Goal: Share content: Share content

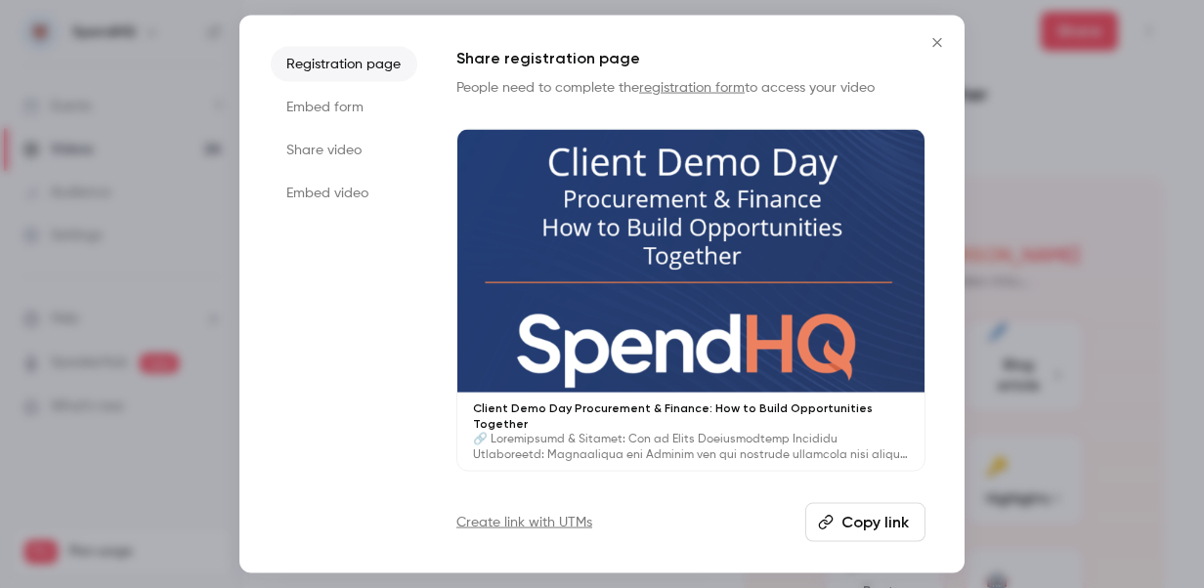
click at [940, 49] on icon "Close" at bounding box center [937, 43] width 23 height 16
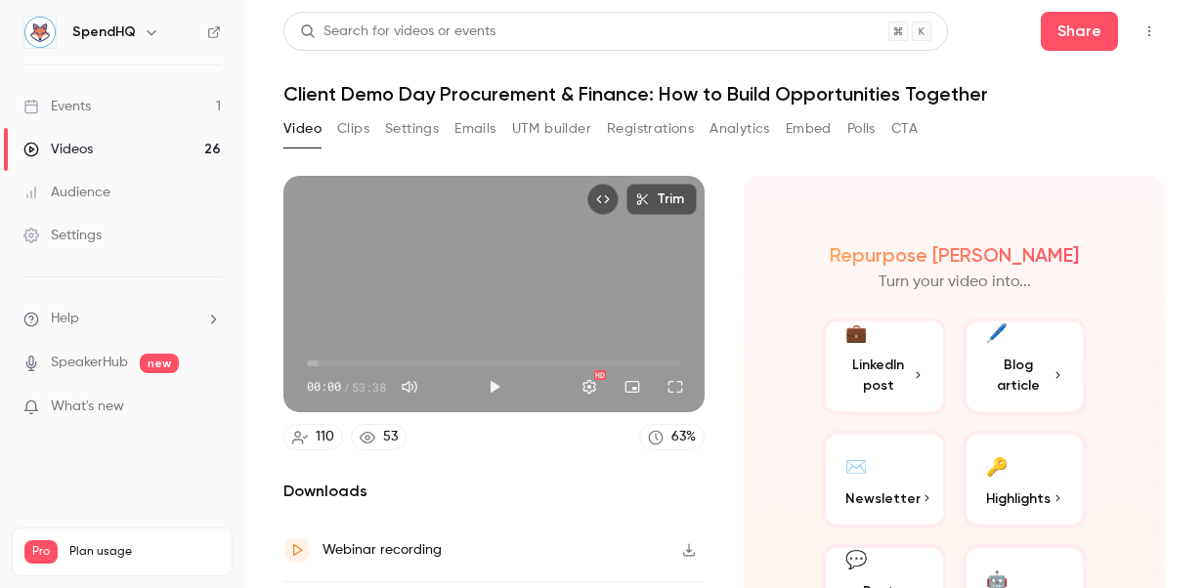
click at [90, 113] on div "Events" at bounding box center [56, 107] width 67 height 20
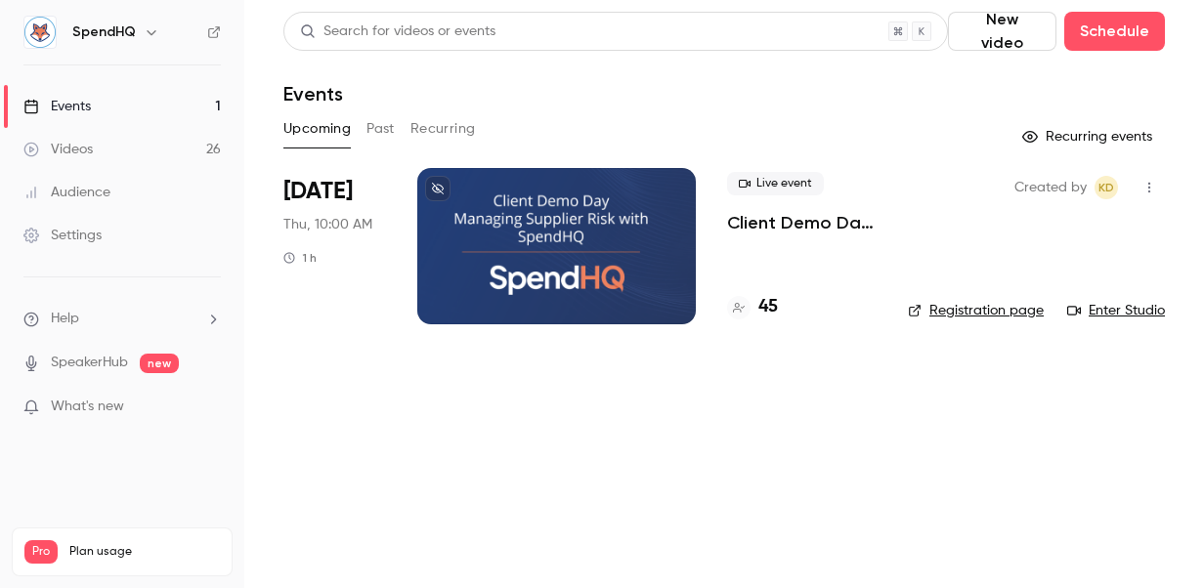
click at [82, 154] on div "Videos" at bounding box center [57, 150] width 69 height 20
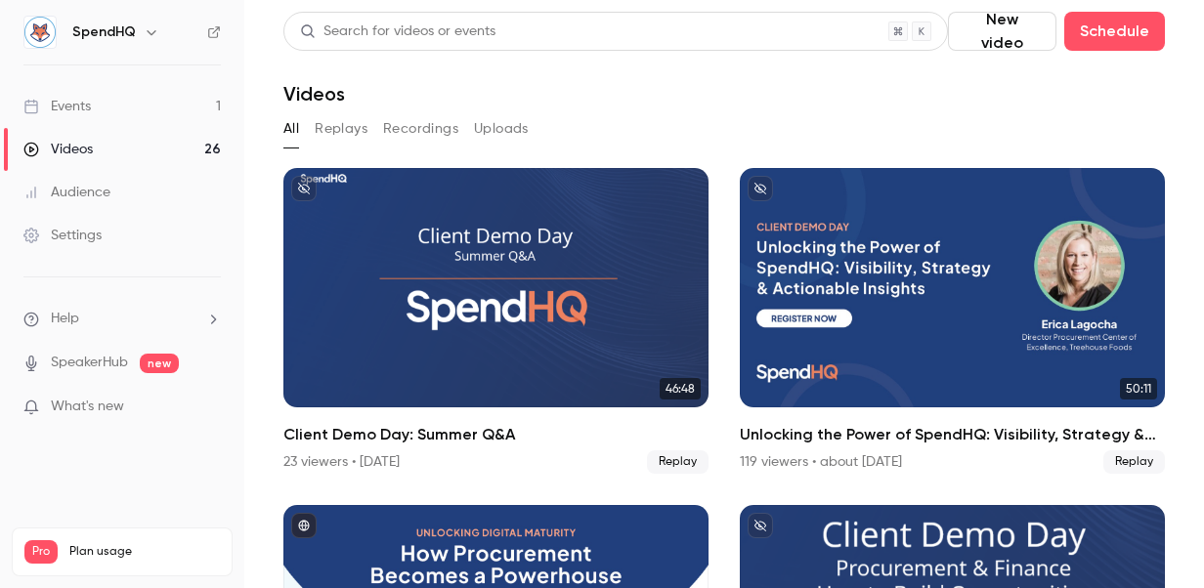
click at [90, 107] on div "Events" at bounding box center [56, 107] width 67 height 20
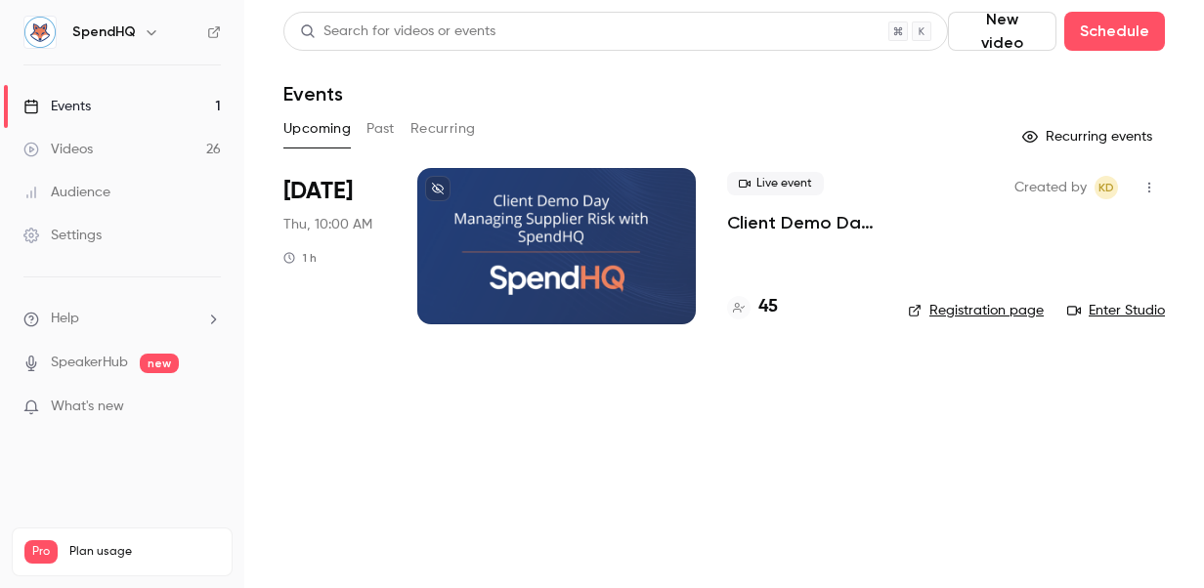
click at [372, 125] on button "Past" at bounding box center [381, 128] width 28 height 31
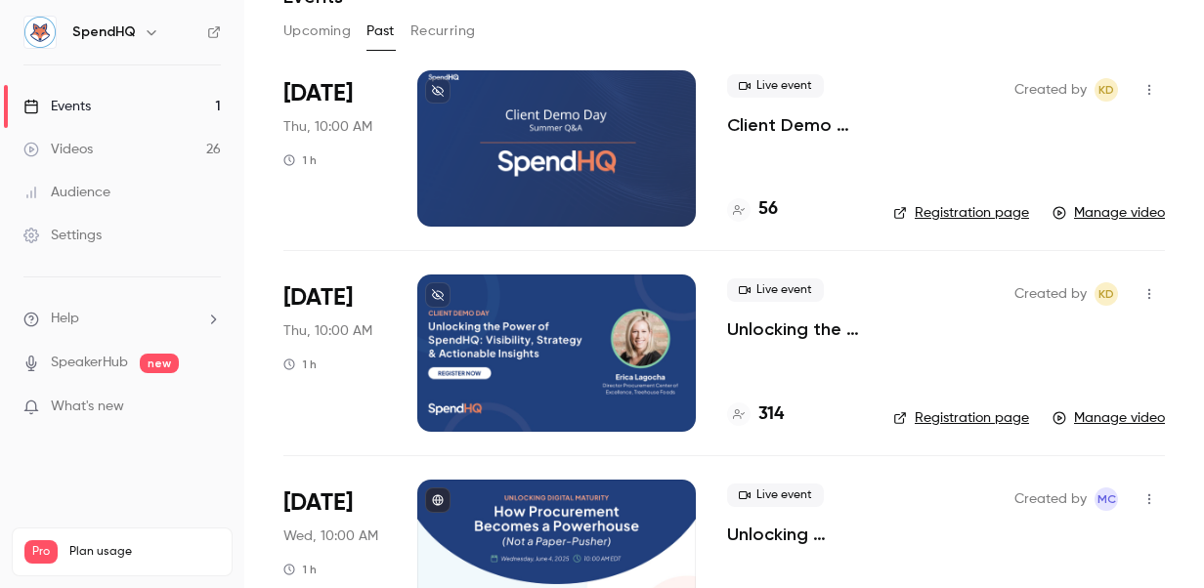
scroll to position [98, 0]
click at [551, 338] on div at bounding box center [556, 353] width 279 height 156
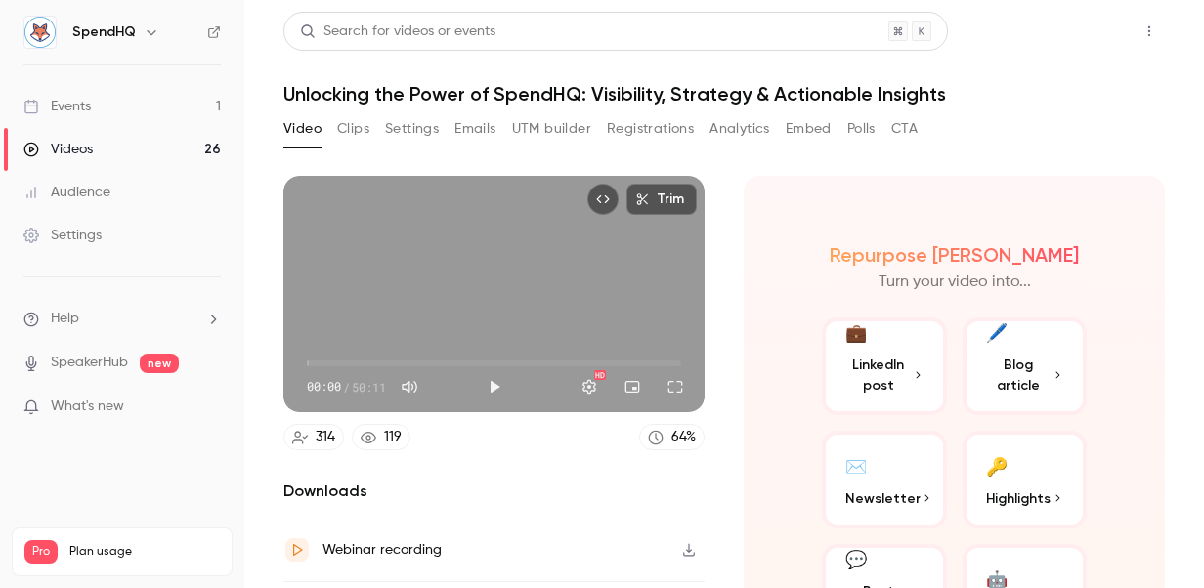
click at [1081, 22] on button "Share" at bounding box center [1079, 31] width 77 height 39
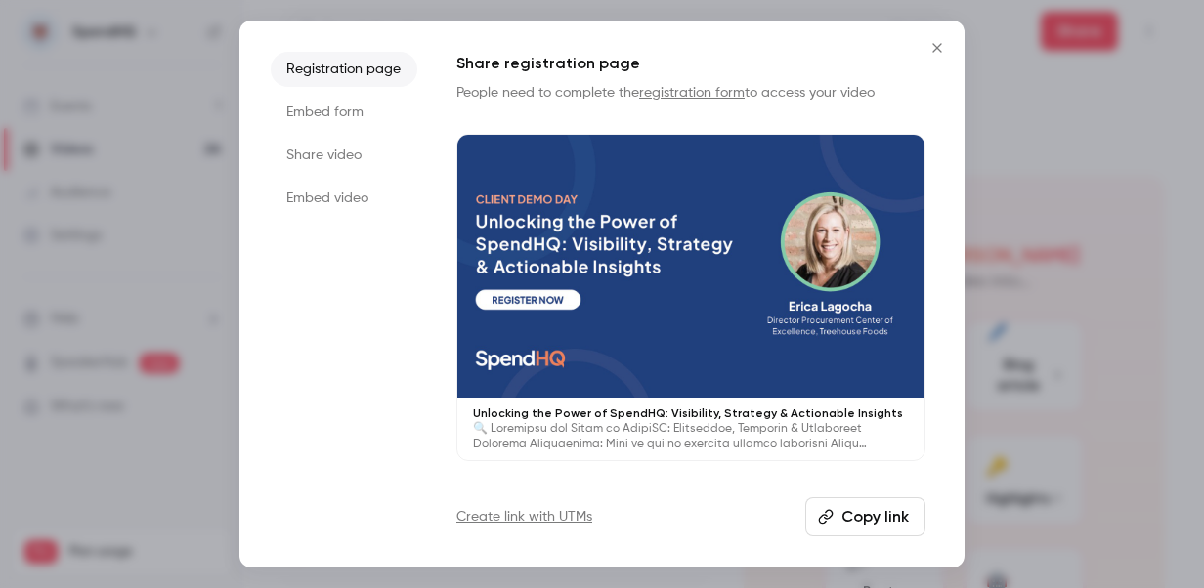
click at [876, 513] on button "Copy link" at bounding box center [865, 517] width 120 height 39
